Goal: Task Accomplishment & Management: Use online tool/utility

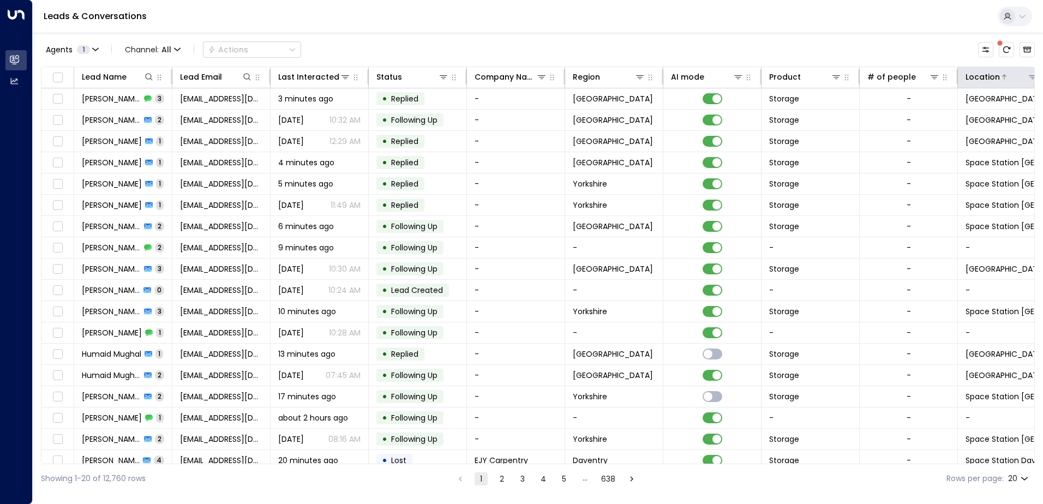
click at [1009, 80] on div at bounding box center [1019, 76] width 38 height 11
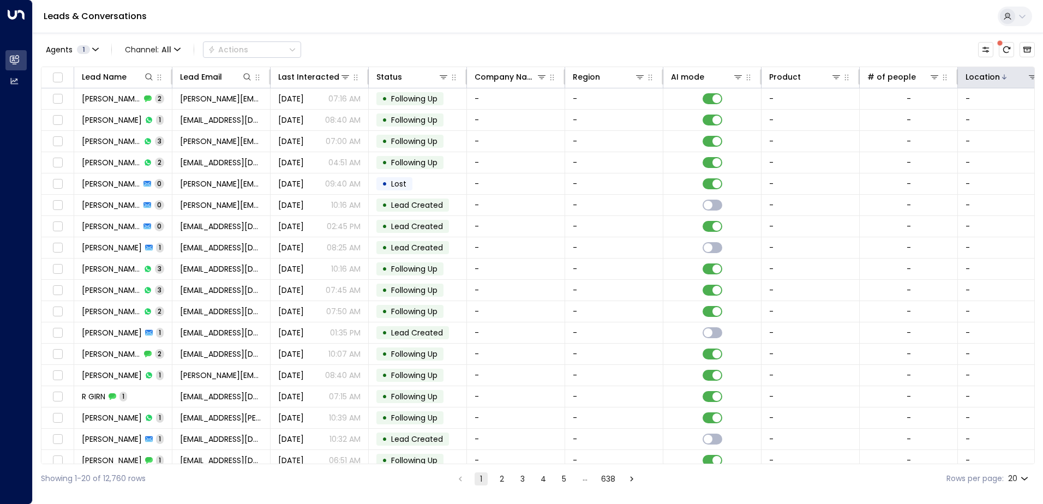
click at [1001, 83] on th "Location" at bounding box center [1007, 77] width 98 height 21
click at [1027, 78] on button at bounding box center [1032, 76] width 11 height 11
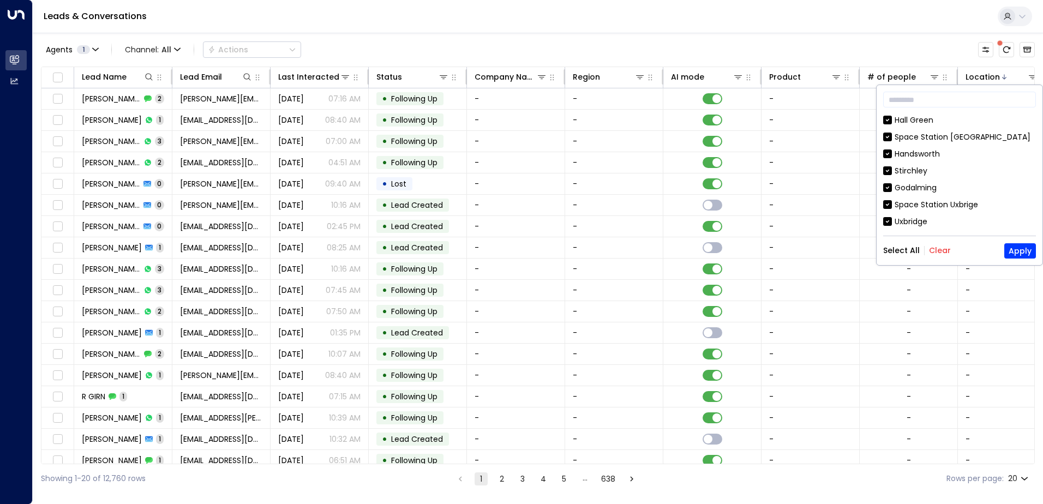
click at [936, 251] on button "Clear" at bounding box center [940, 250] width 22 height 9
click at [942, 98] on input "text" at bounding box center [959, 99] width 153 height 20
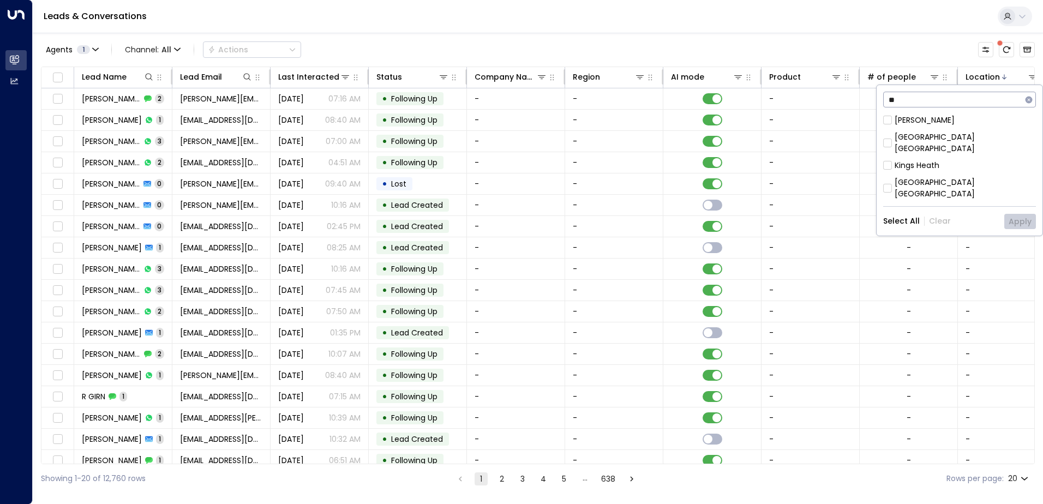
type input "**"
click at [1010, 214] on button "Apply" at bounding box center [1020, 221] width 32 height 15
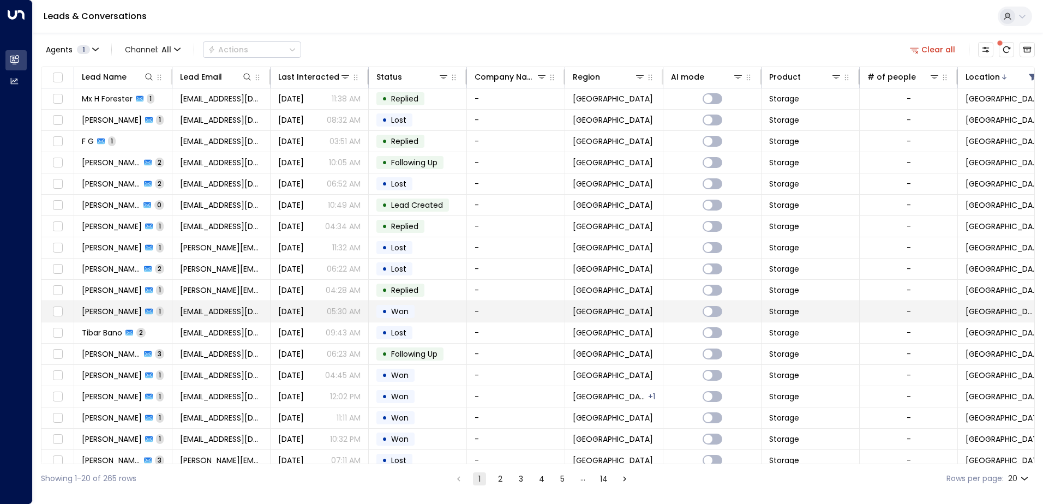
click at [98, 318] on td "[PERSON_NAME] 1" at bounding box center [123, 311] width 98 height 21
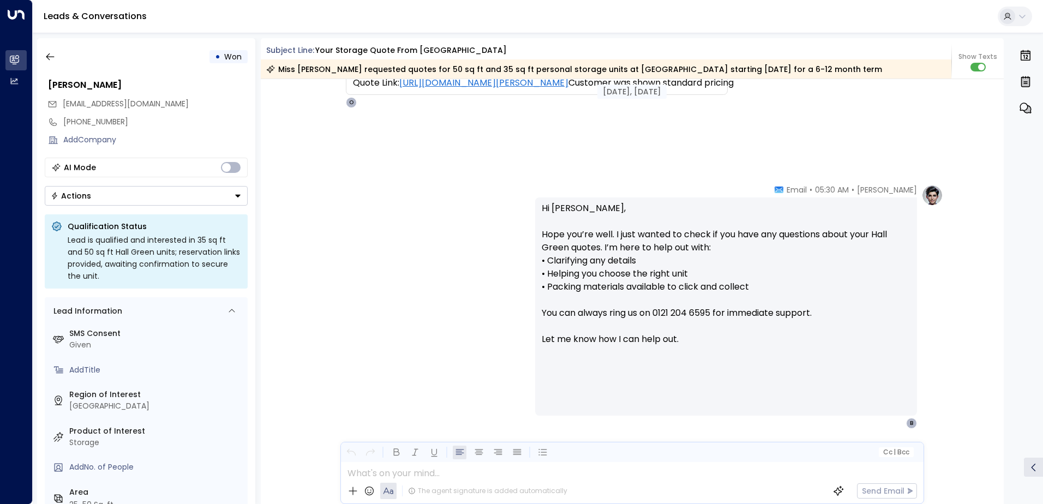
scroll to position [439, 0]
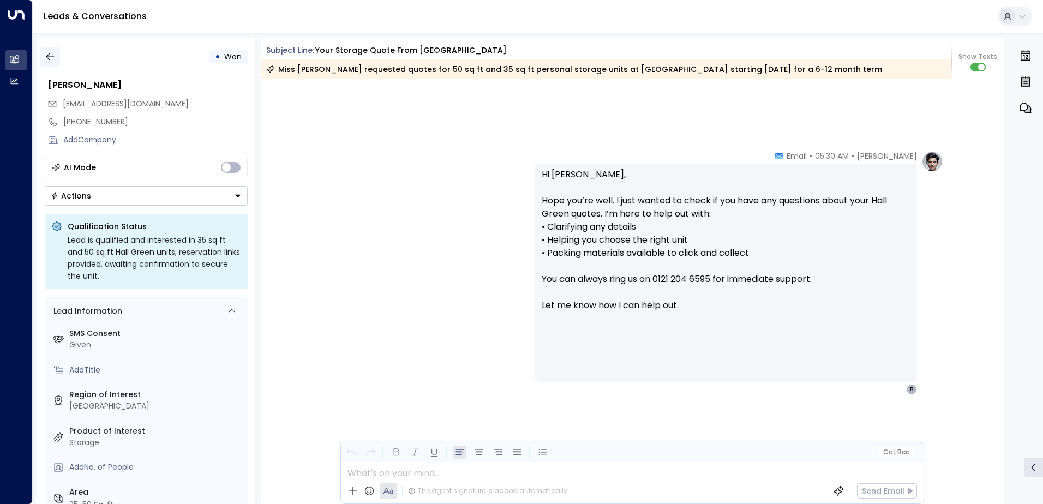
click at [53, 55] on icon "button" at bounding box center [50, 56] width 11 height 11
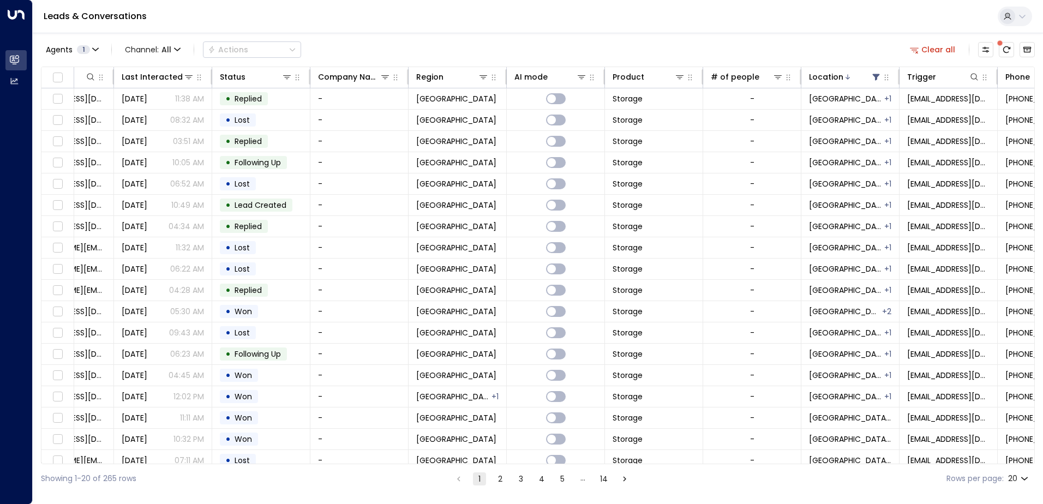
scroll to position [0, 223]
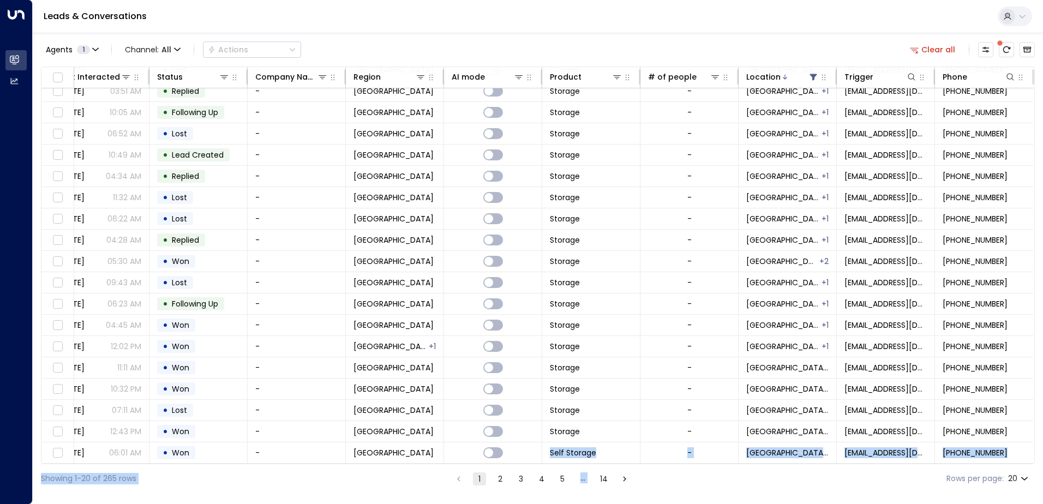
drag, startPoint x: 648, startPoint y: 465, endPoint x: 478, endPoint y: 462, distance: 169.7
click at [478, 462] on div "Agents 1 Channel: All Actions Clear all Lead Name Lead Email Last Interacted St…" at bounding box center [538, 263] width 994 height 460
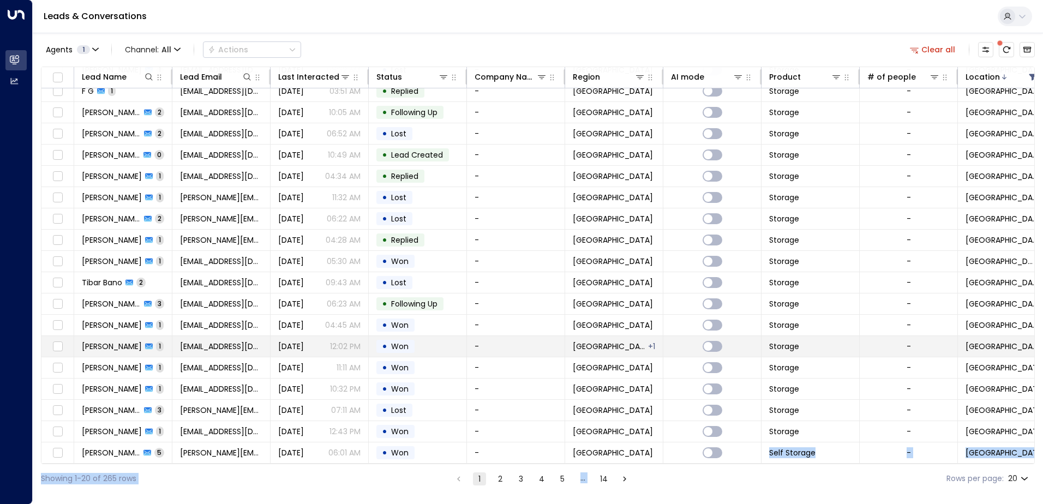
scroll to position [0, 0]
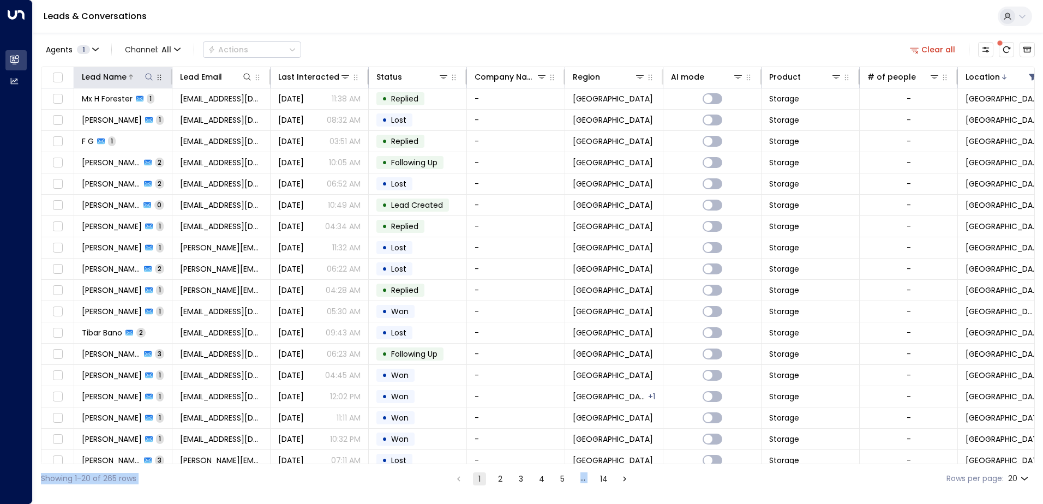
click at [150, 77] on icon at bounding box center [149, 77] width 9 height 9
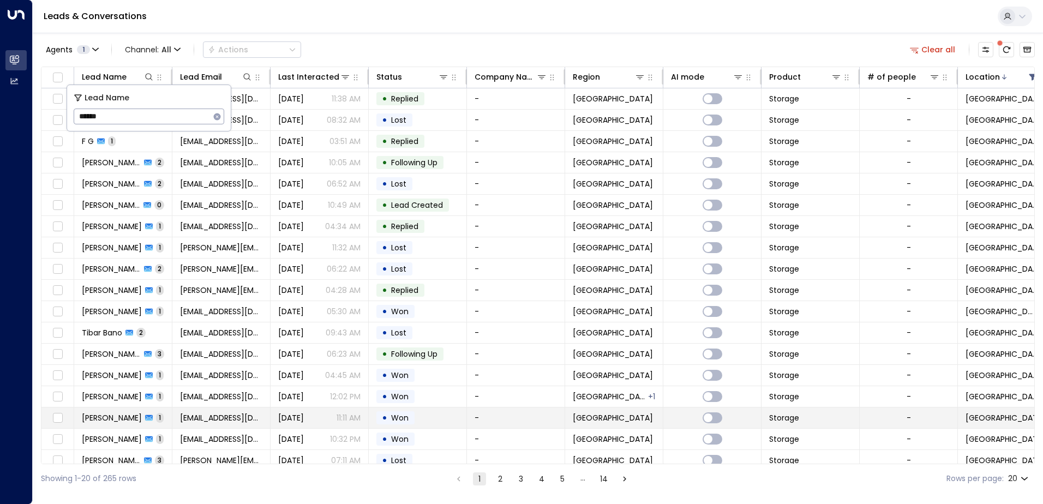
type input "******"
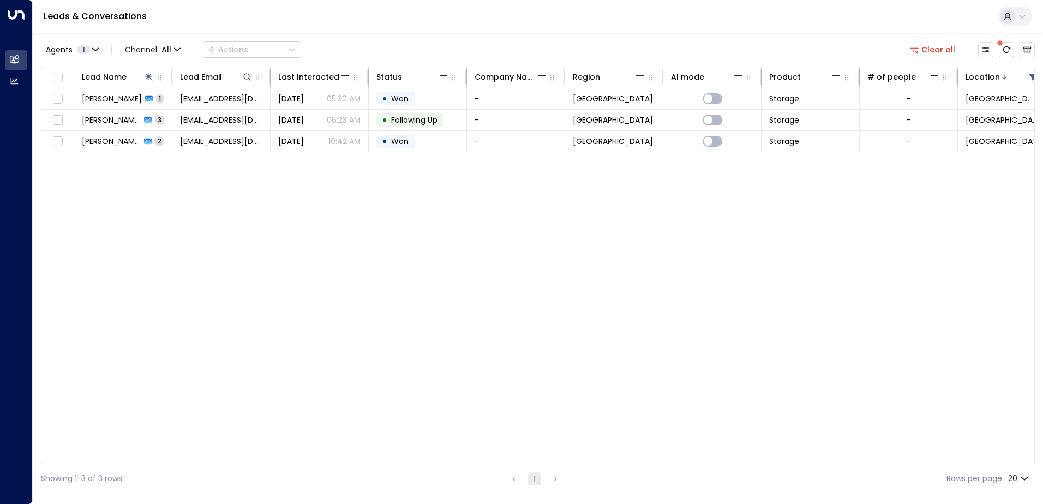
click at [168, 279] on div "Lead Name Lead Email Last Interacted Status Company Name Region AI mode Product…" at bounding box center [538, 266] width 994 height 398
